Goal: Find specific page/section: Find specific page/section

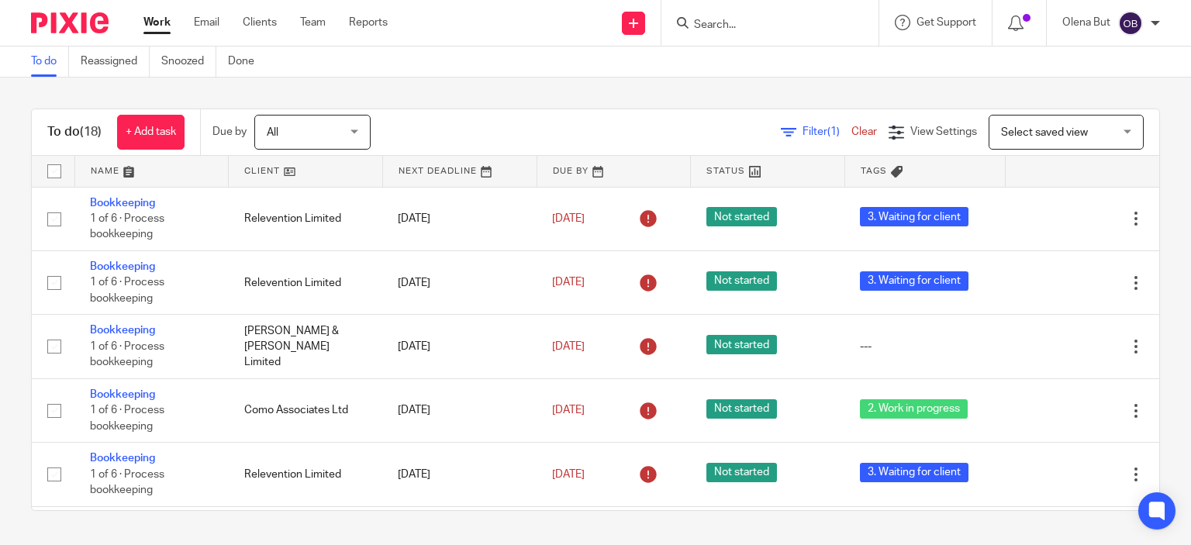
click at [733, 22] on input "Search" at bounding box center [762, 26] width 140 height 14
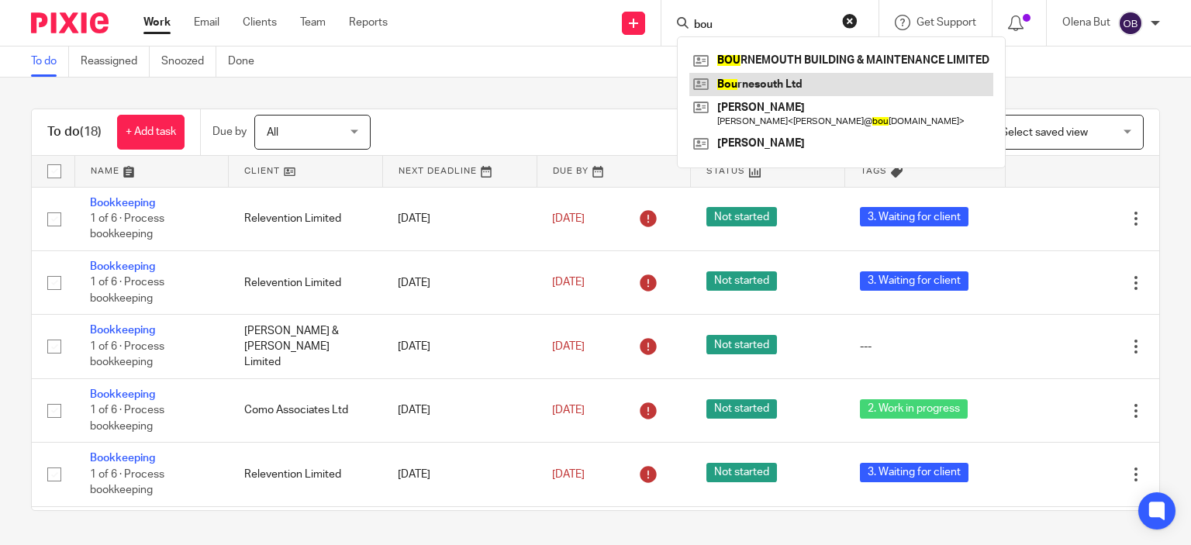
type input "bou"
click at [778, 88] on link at bounding box center [841, 84] width 304 height 23
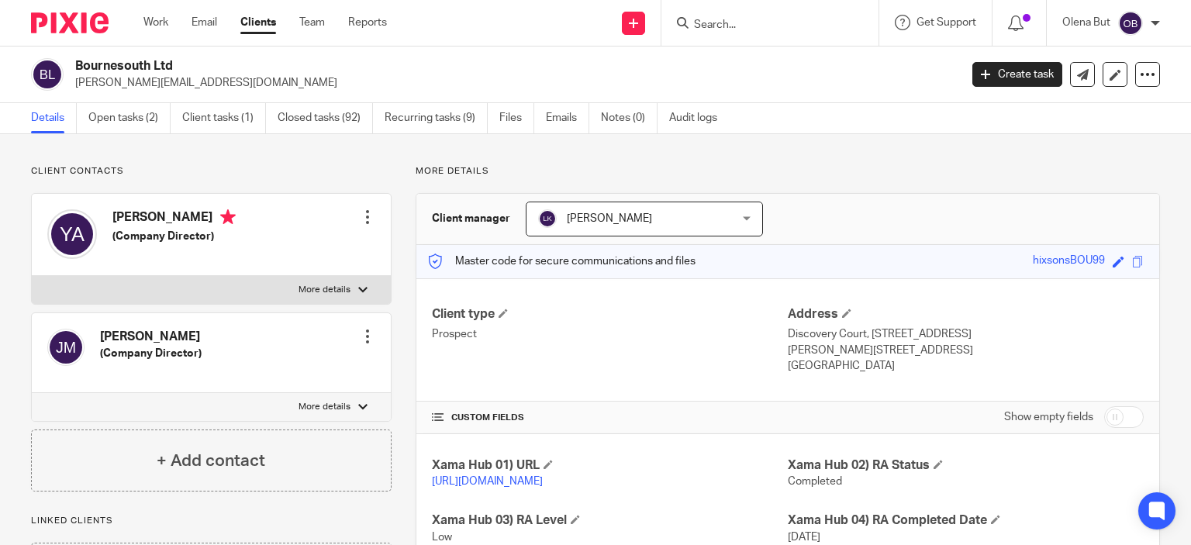
click at [719, 30] on input "Search" at bounding box center [762, 26] width 140 height 14
type input "futu"
click at [737, 64] on link at bounding box center [785, 60] width 192 height 23
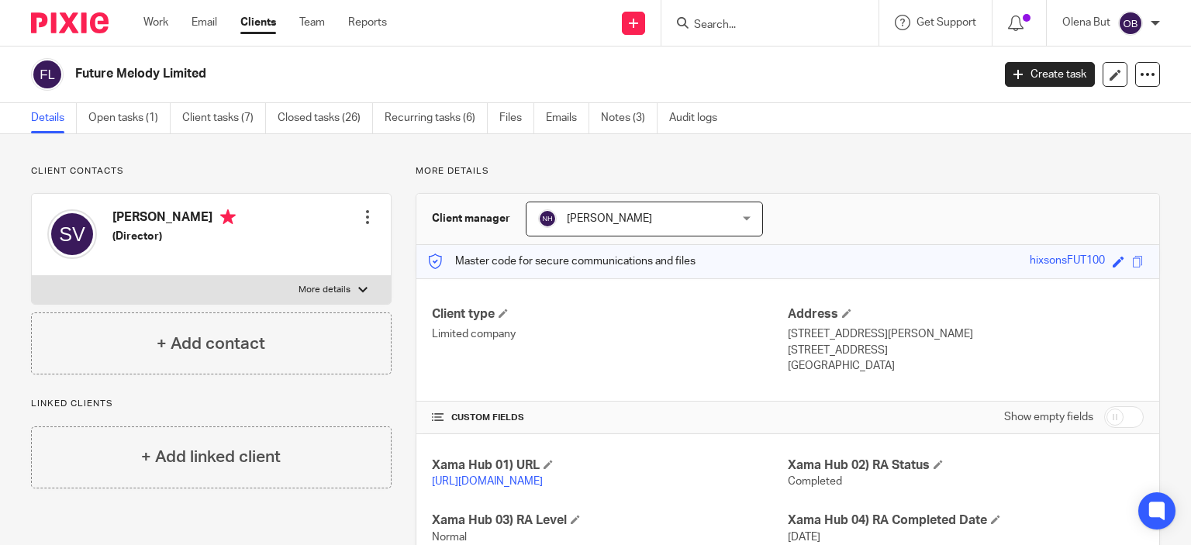
drag, startPoint x: 567, startPoint y: 123, endPoint x: 585, endPoint y: 221, distance: 99.3
click at [567, 122] on link "Emails" at bounding box center [567, 118] width 43 height 30
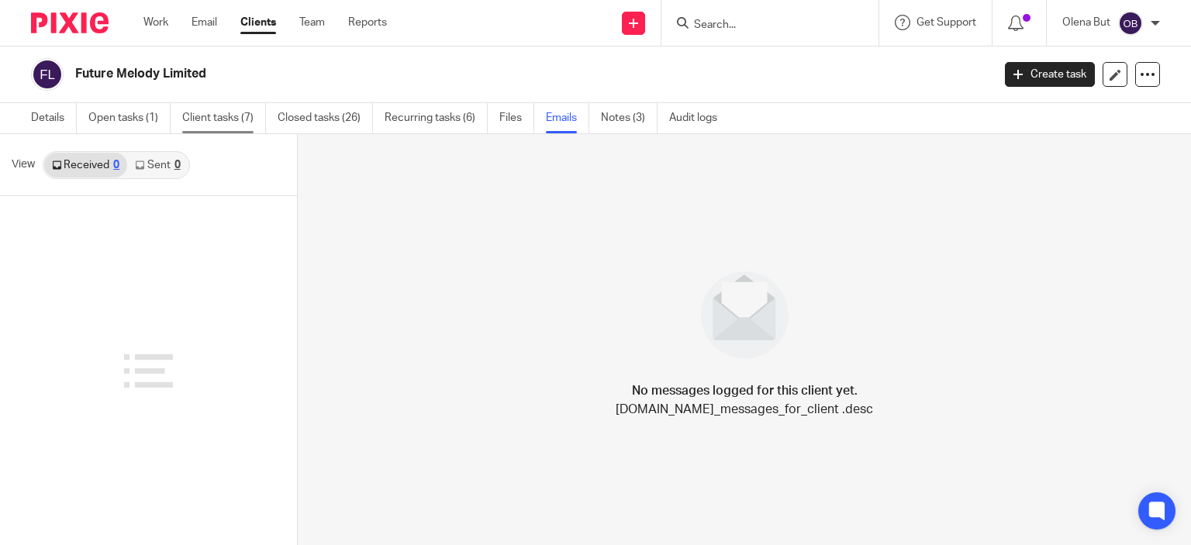
drag, startPoint x: 164, startPoint y: 12, endPoint x: 206, endPoint y: 129, distance: 124.6
click at [164, 12] on div "Work Email Clients Team Reports Work Email Clients Team Reports Settings" at bounding box center [269, 23] width 282 height 46
click at [157, 26] on link "Work" at bounding box center [155, 23] width 25 height 16
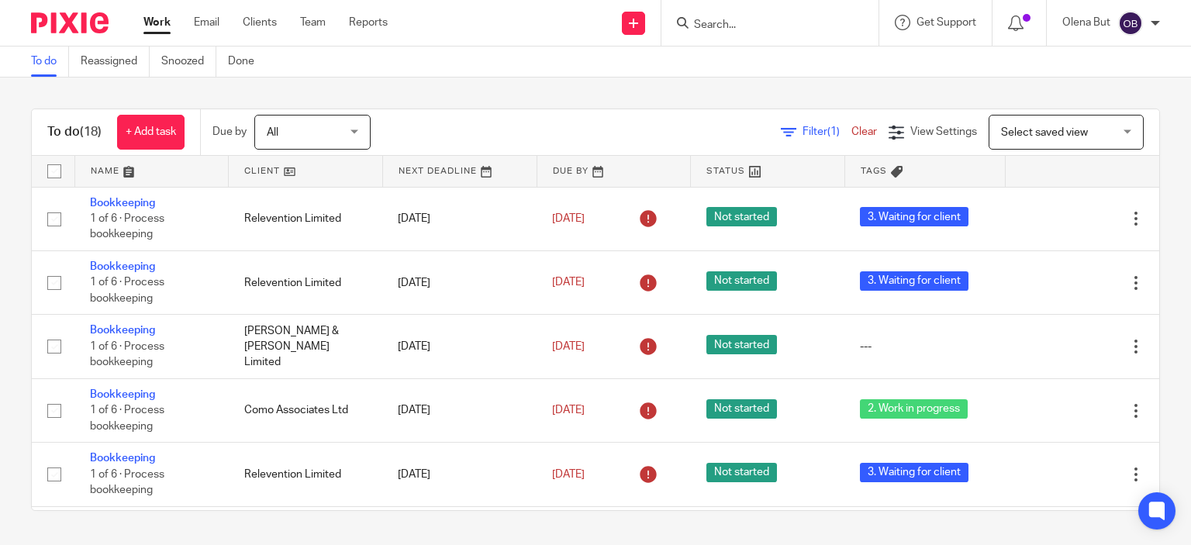
click at [720, 22] on input "Search" at bounding box center [762, 26] width 140 height 14
type input "futu"
click at [736, 66] on link at bounding box center [785, 60] width 192 height 23
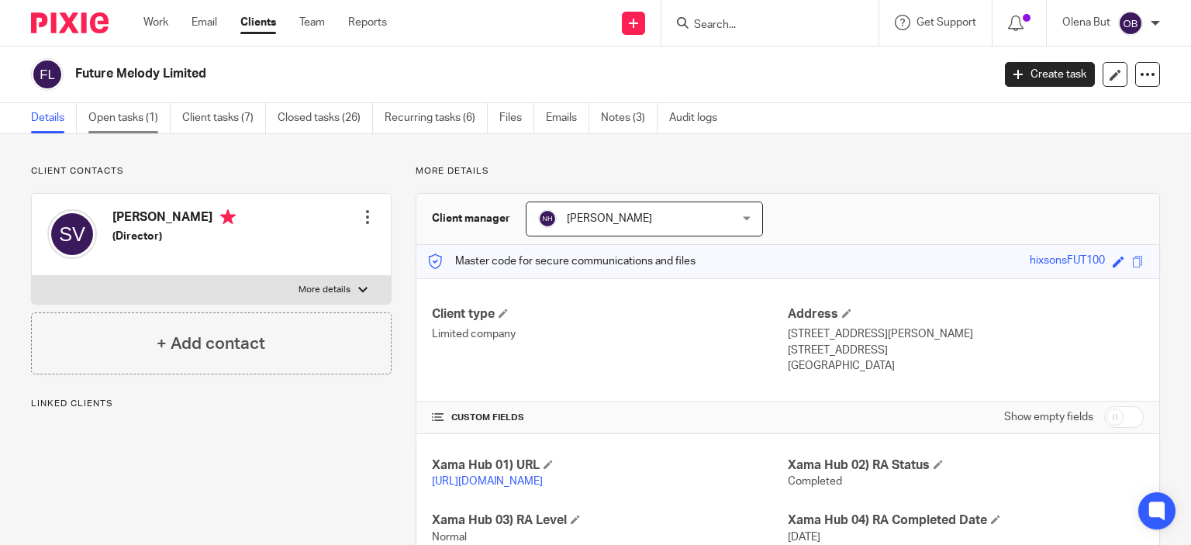
click at [116, 122] on link "Open tasks (1)" at bounding box center [129, 118] width 82 height 30
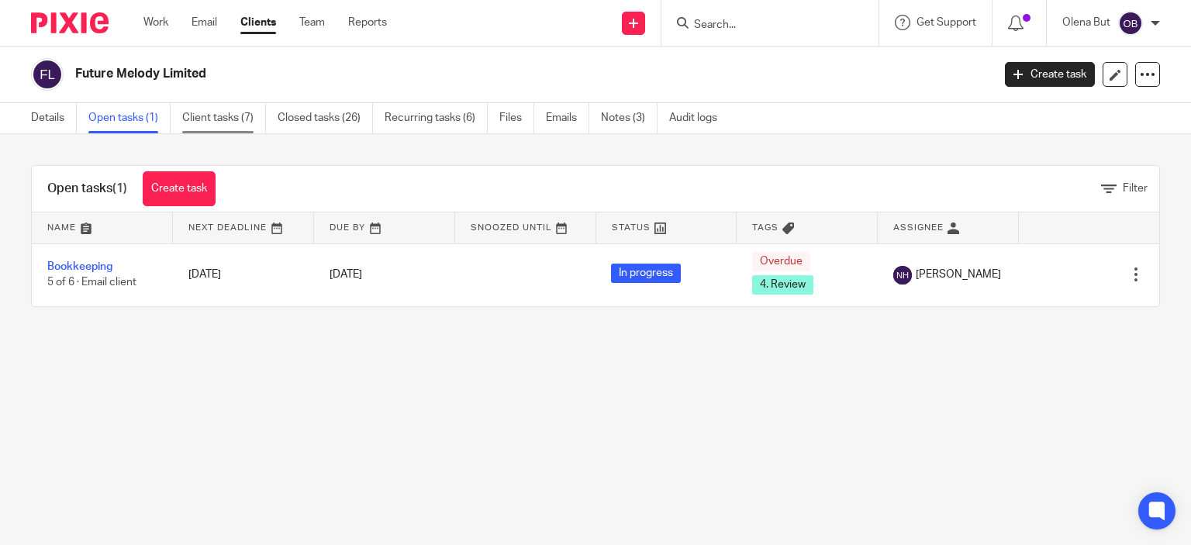
click at [223, 116] on link "Client tasks (7)" at bounding box center [224, 118] width 84 height 30
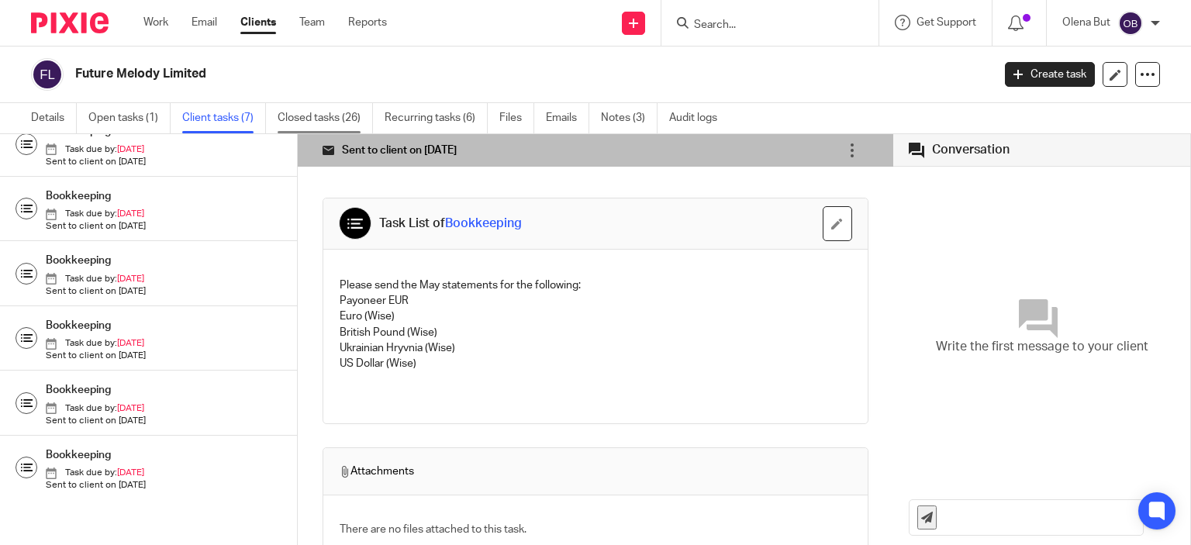
click at [317, 117] on link "Closed tasks (26)" at bounding box center [325, 118] width 95 height 30
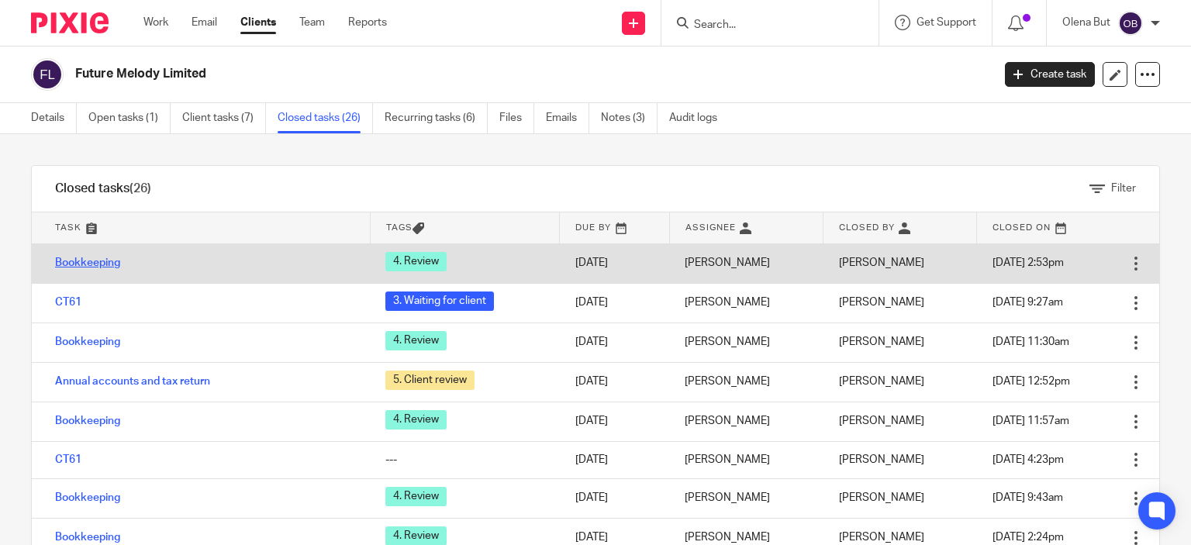
click at [89, 261] on link "Bookkeeping" at bounding box center [87, 262] width 65 height 11
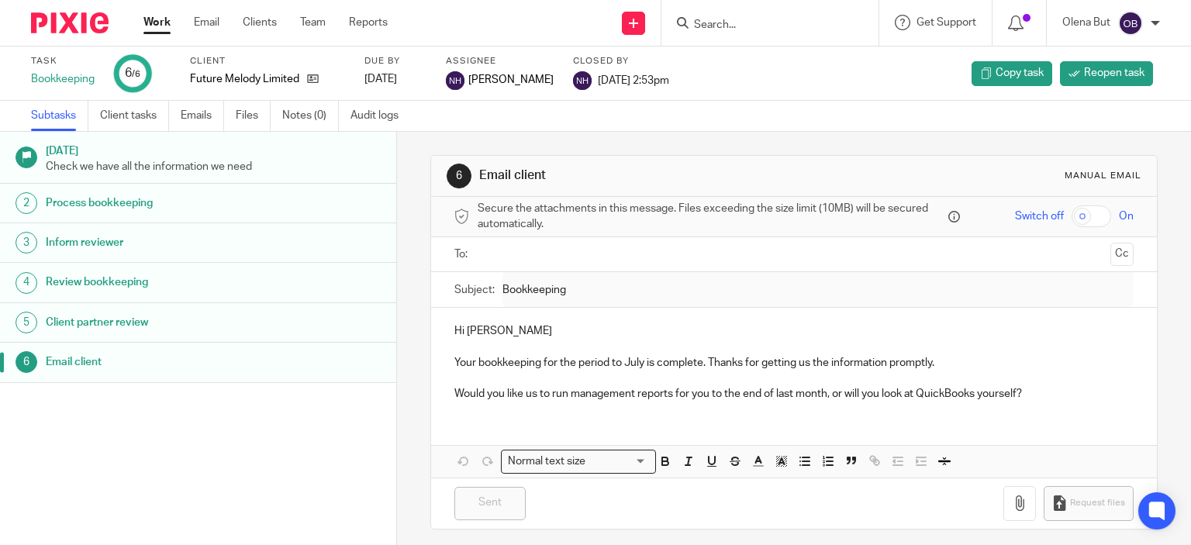
click at [120, 115] on link "Client tasks" at bounding box center [134, 116] width 69 height 30
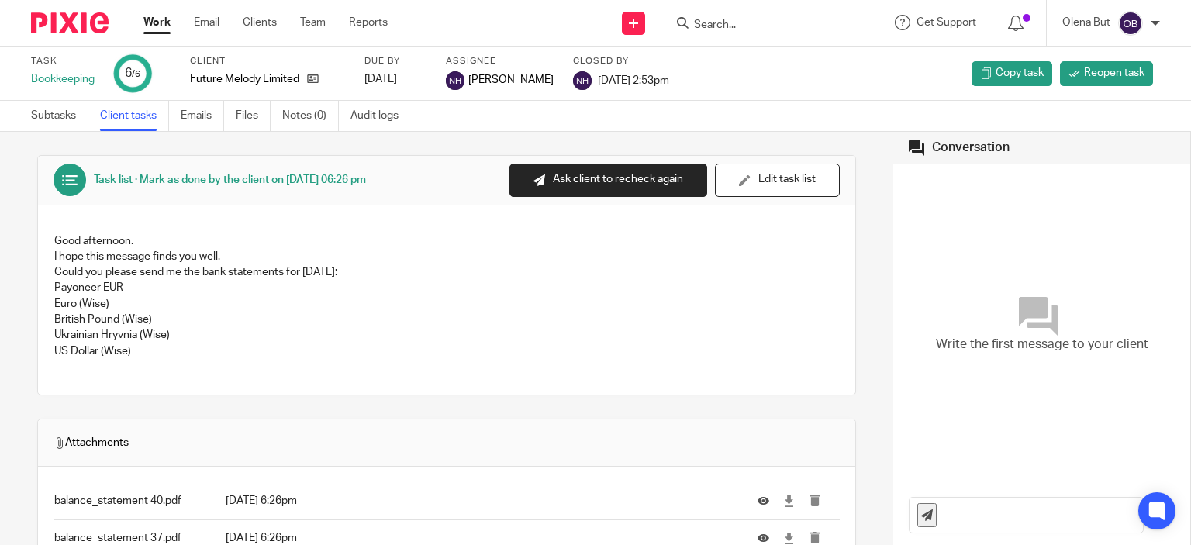
click at [164, 26] on link "Work" at bounding box center [156, 23] width 27 height 16
